Goal: Find contact information: Find contact information

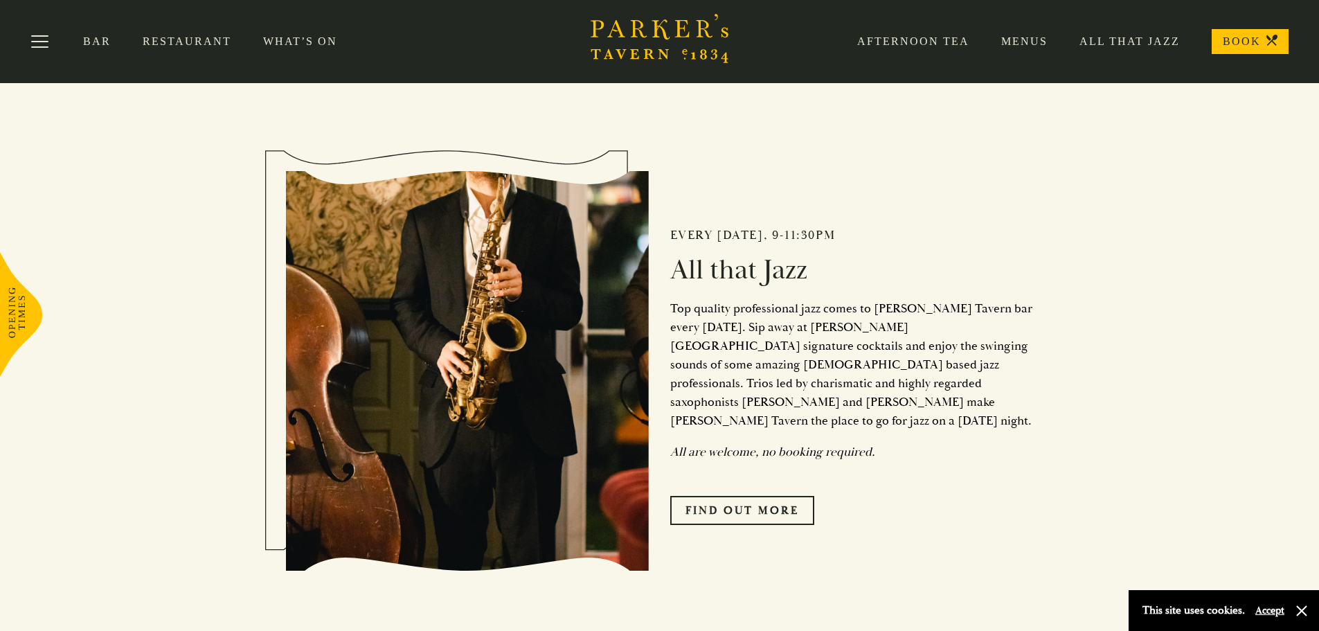
scroll to position [129, 0]
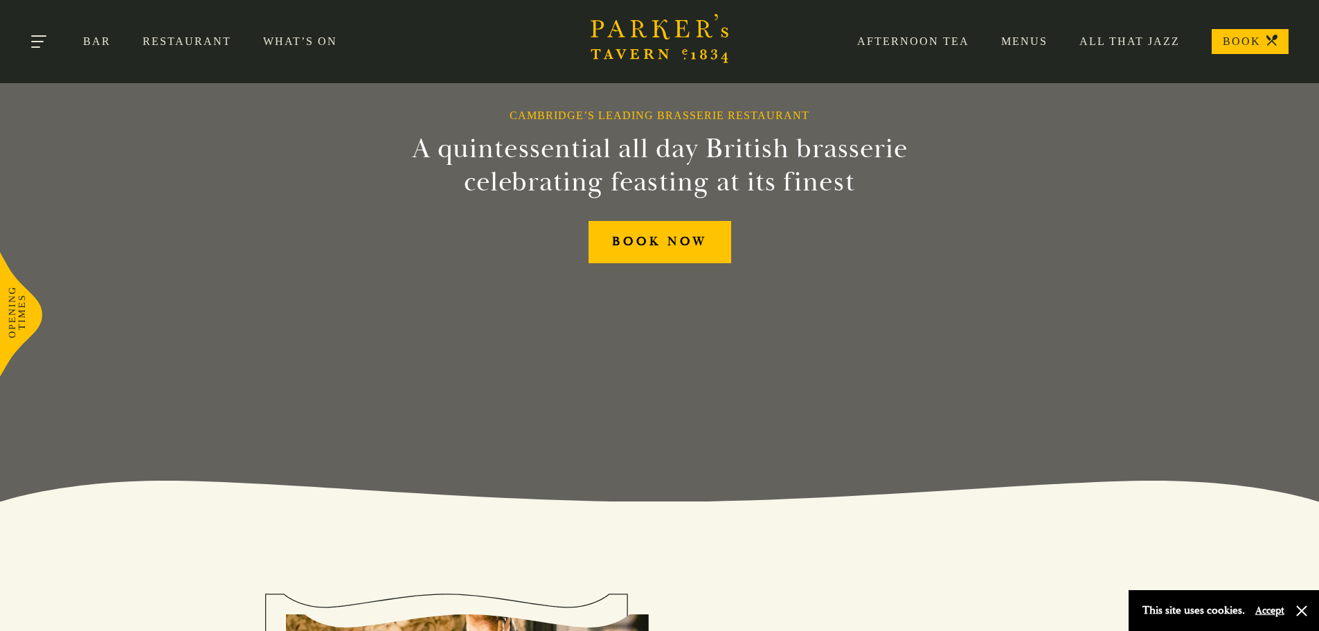
click at [48, 39] on button "Toggle navigation" at bounding box center [39, 44] width 59 height 59
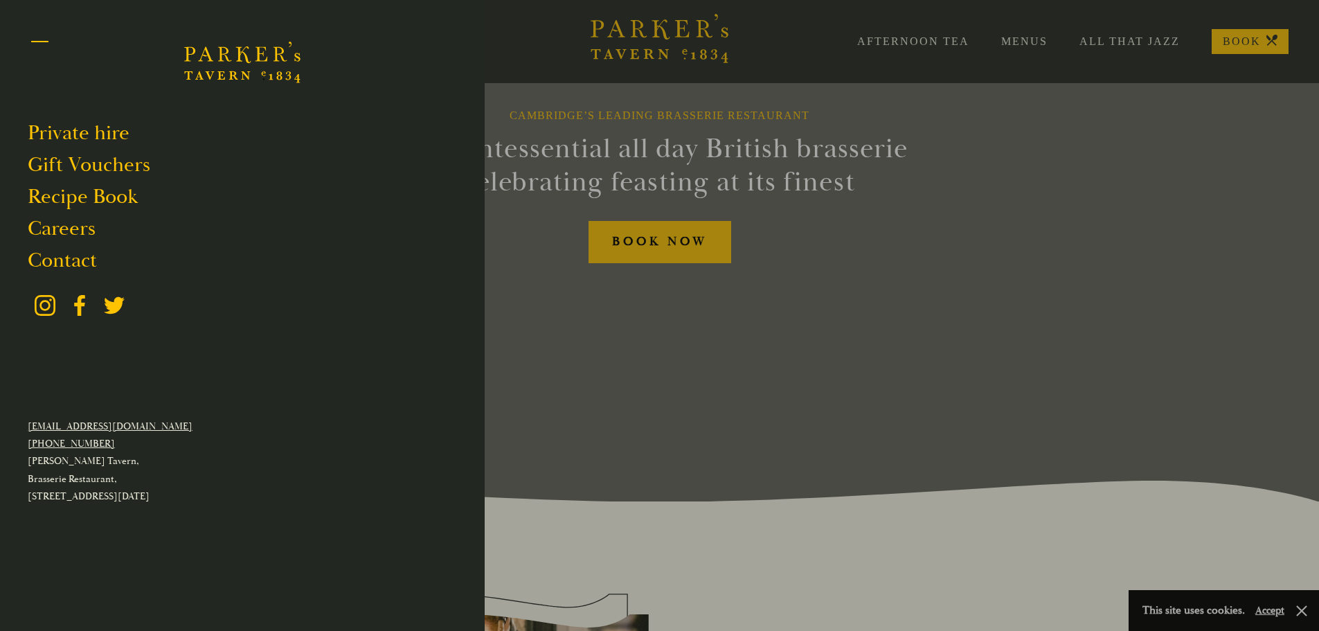
click at [50, 41] on button "Toggle navigation" at bounding box center [39, 44] width 59 height 59
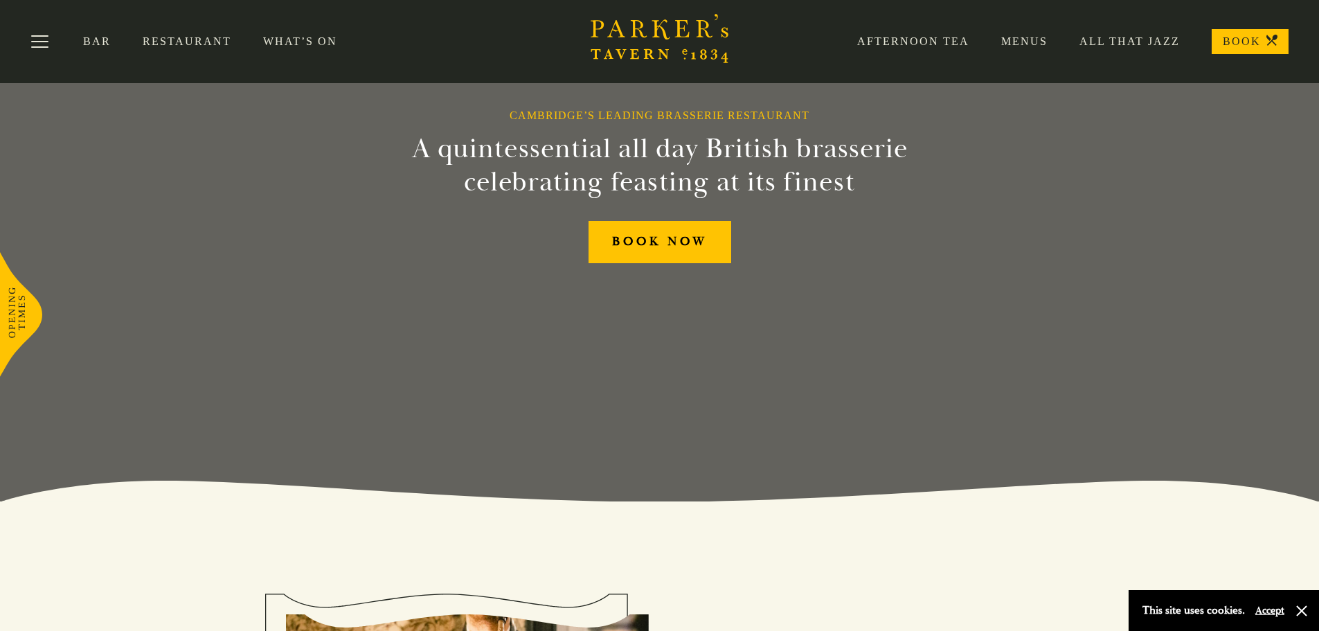
click at [1038, 37] on link "Menus" at bounding box center [1008, 42] width 78 height 14
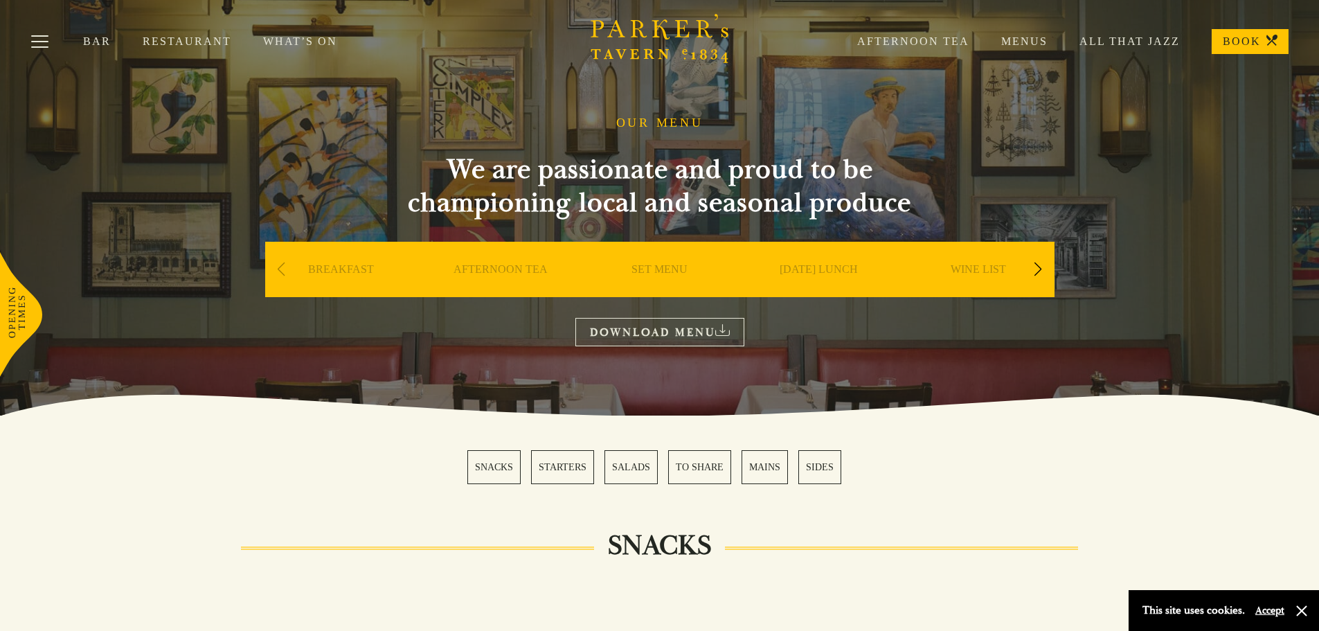
click at [1039, 273] on div "Next slide" at bounding box center [1038, 269] width 19 height 30
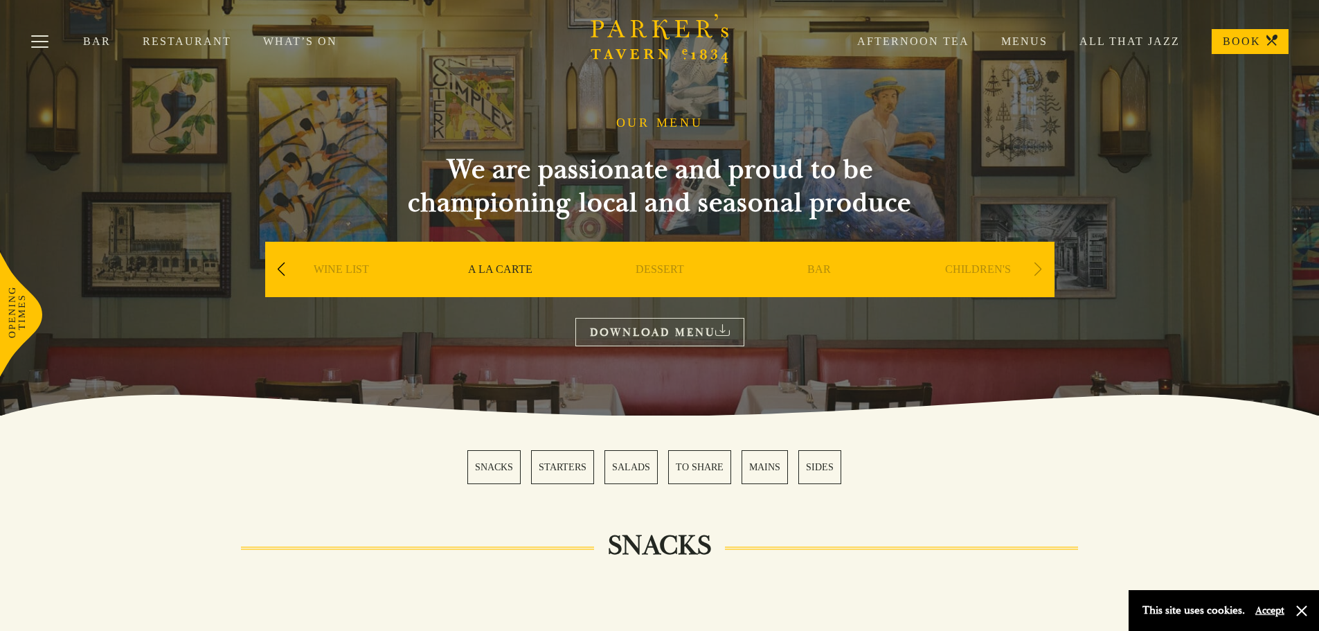
click at [199, 36] on link "Restaurant" at bounding box center [203, 42] width 120 height 14
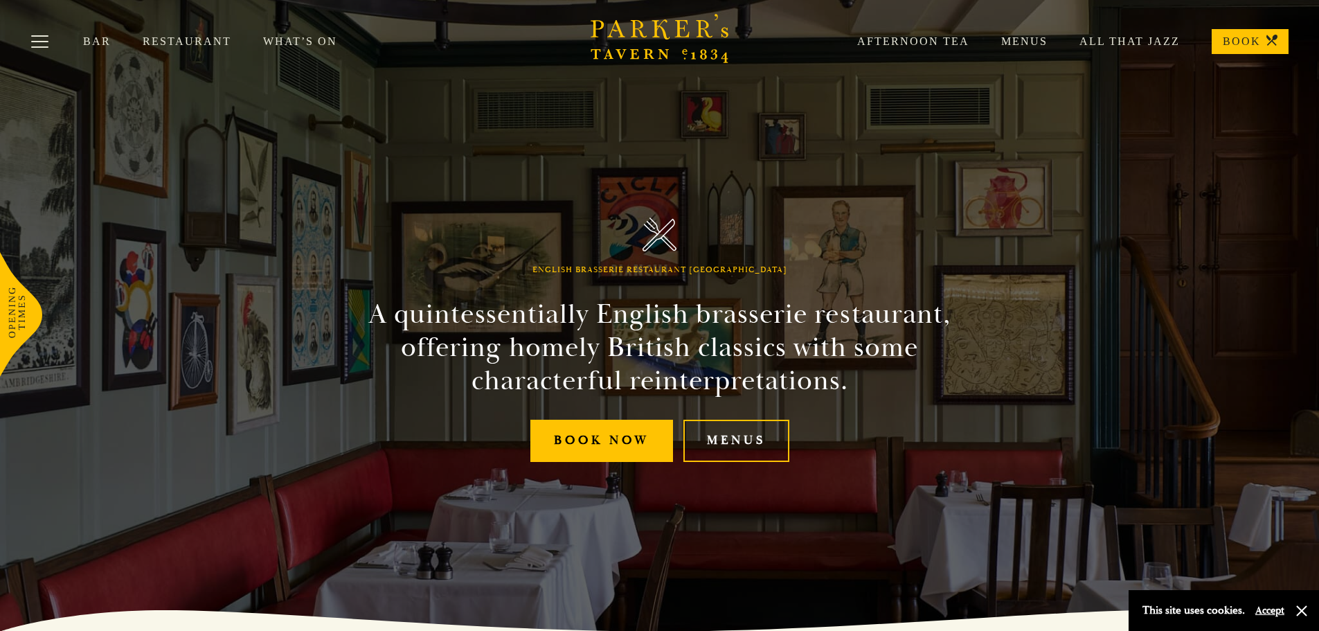
click at [301, 34] on div "Bar Restaurant What’s On Afternoon Tea Menus All That Jazz BOOK" at bounding box center [659, 41] width 1319 height 83
click at [303, 42] on link "What’s On" at bounding box center [316, 42] width 106 height 14
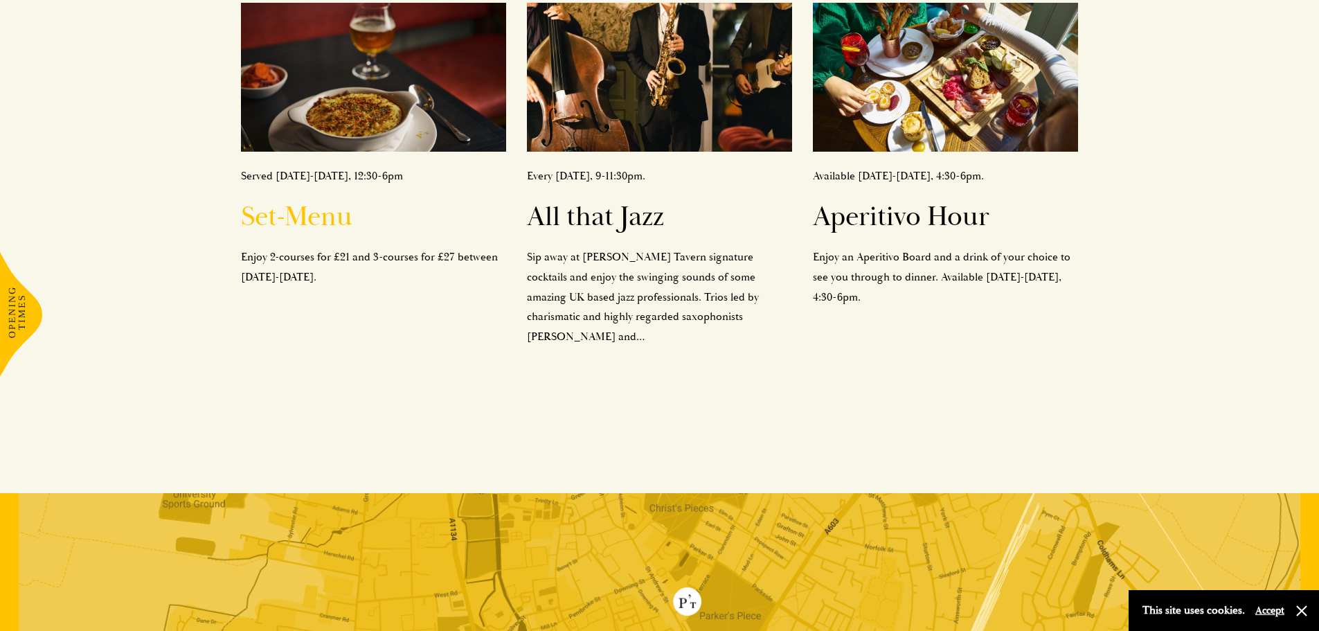
scroll to position [1030, 0]
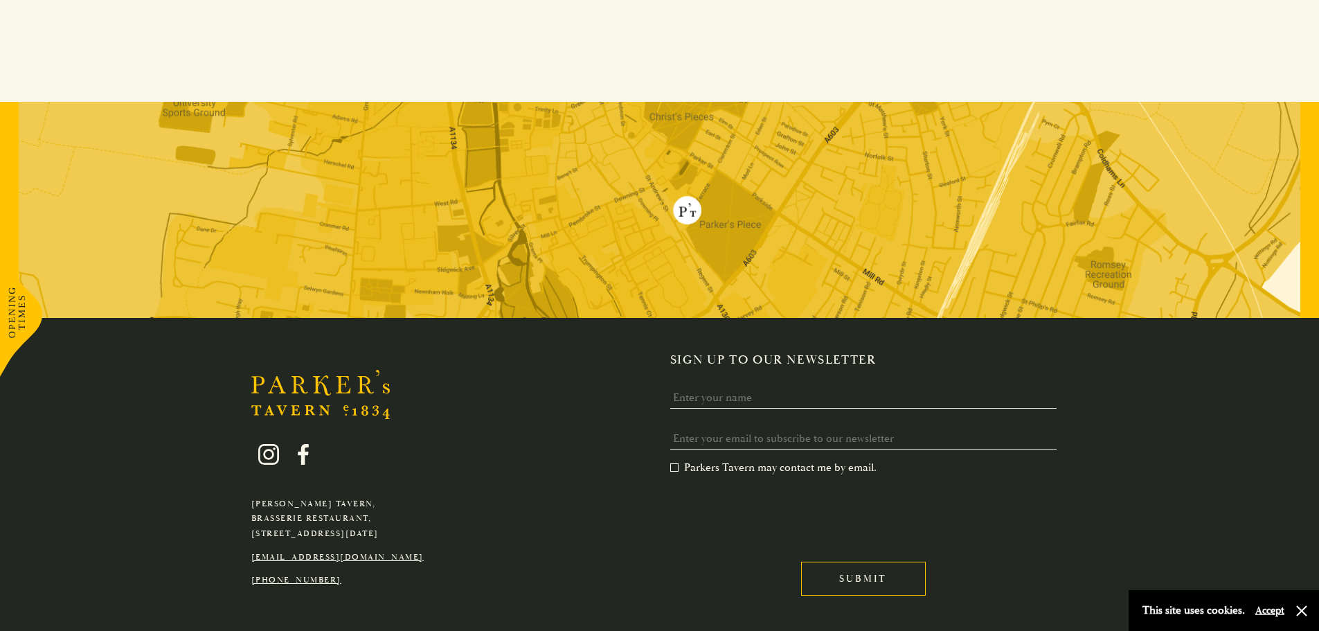
click at [367, 552] on link "[EMAIL_ADDRESS][DOMAIN_NAME]" at bounding box center [337, 557] width 172 height 10
drag, startPoint x: 411, startPoint y: 505, endPoint x: 249, endPoint y: 502, distance: 162.7
click at [249, 502] on div "Parker's Tavern, Brasserie Restaurant, Regent Street, Cambridge, CB2 1AD hello@…" at bounding box center [337, 505] width 193 height 165
copy link "[EMAIL_ADDRESS][DOMAIN_NAME]"
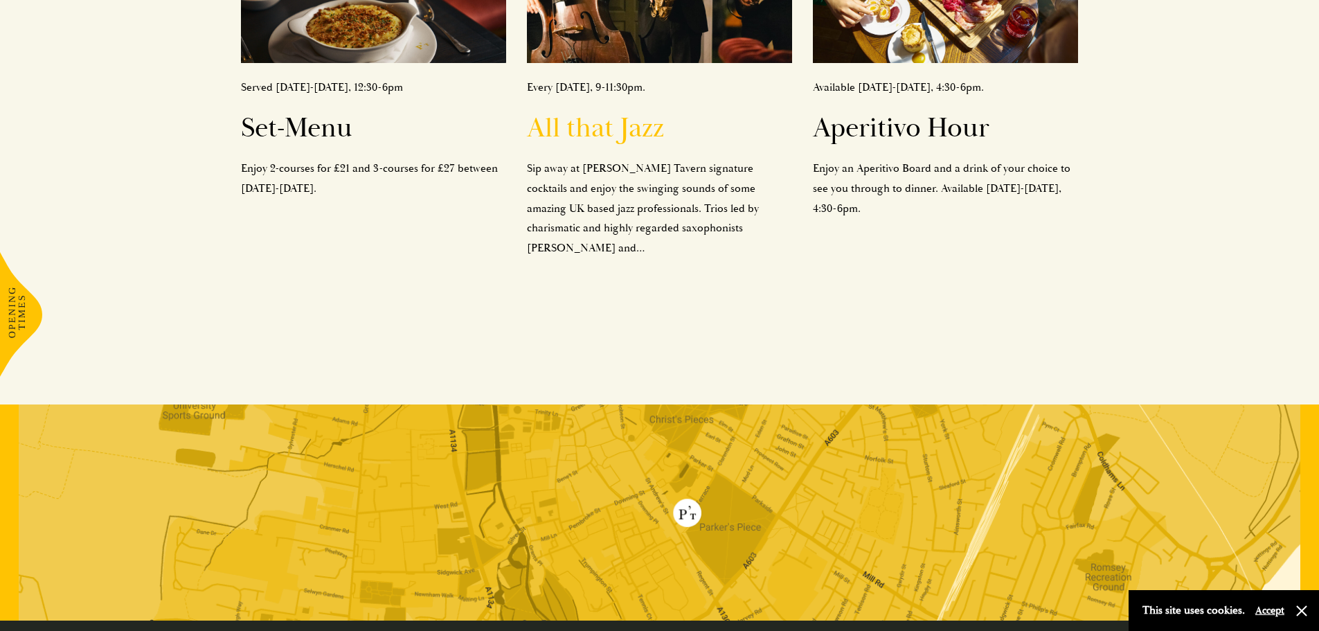
scroll to position [476, 0]
